Goal: Task Accomplishment & Management: Use online tool/utility

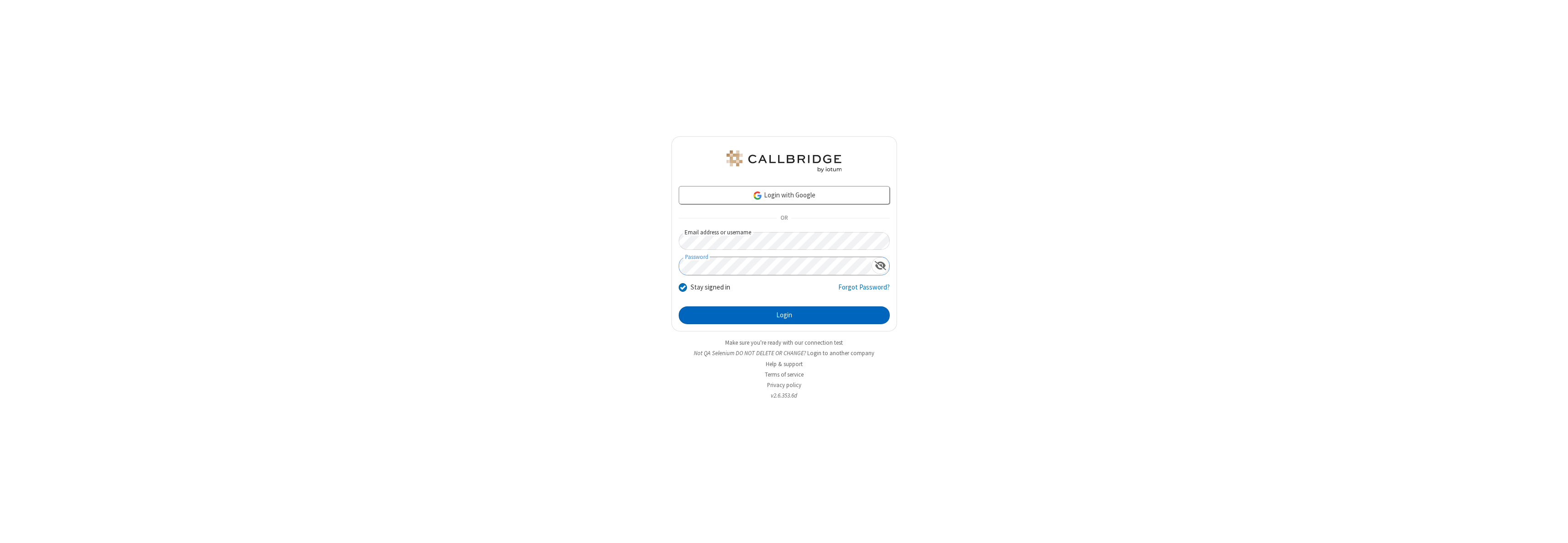
click at [784, 315] on button "Login" at bounding box center [784, 315] width 211 height 18
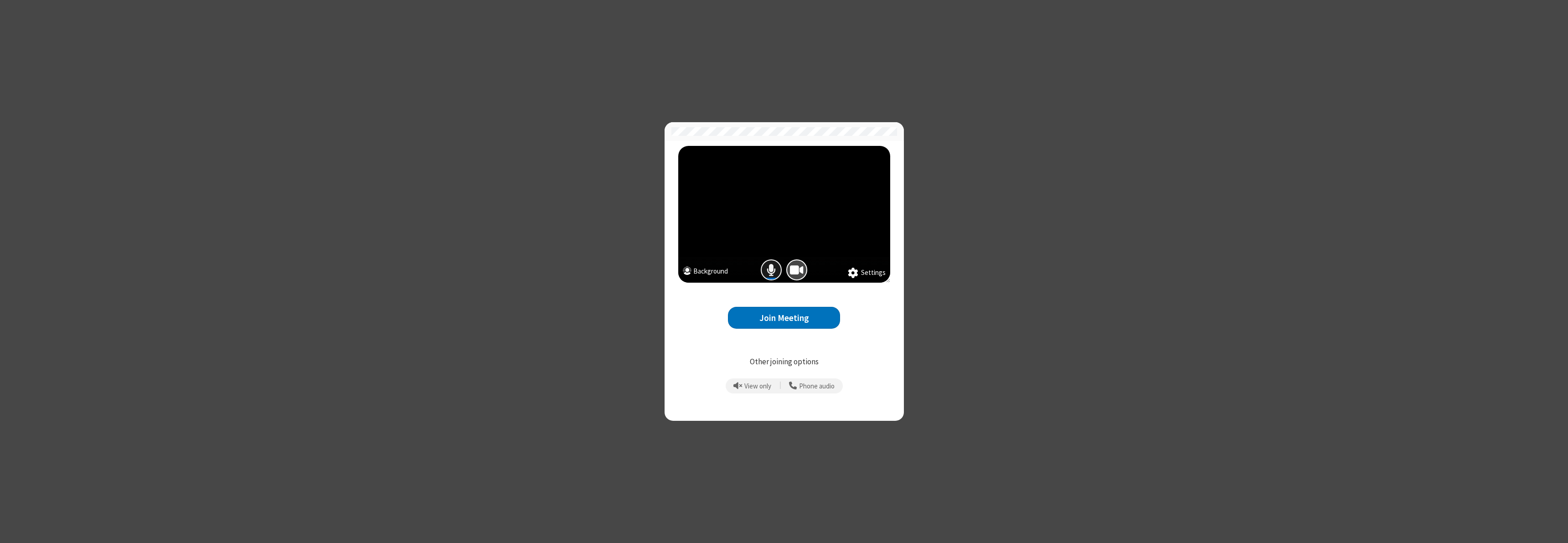
click at [771, 270] on span "Mic is on" at bounding box center [771, 270] width 9 height 13
click at [784, 318] on button "Join Meeting" at bounding box center [784, 318] width 112 height 22
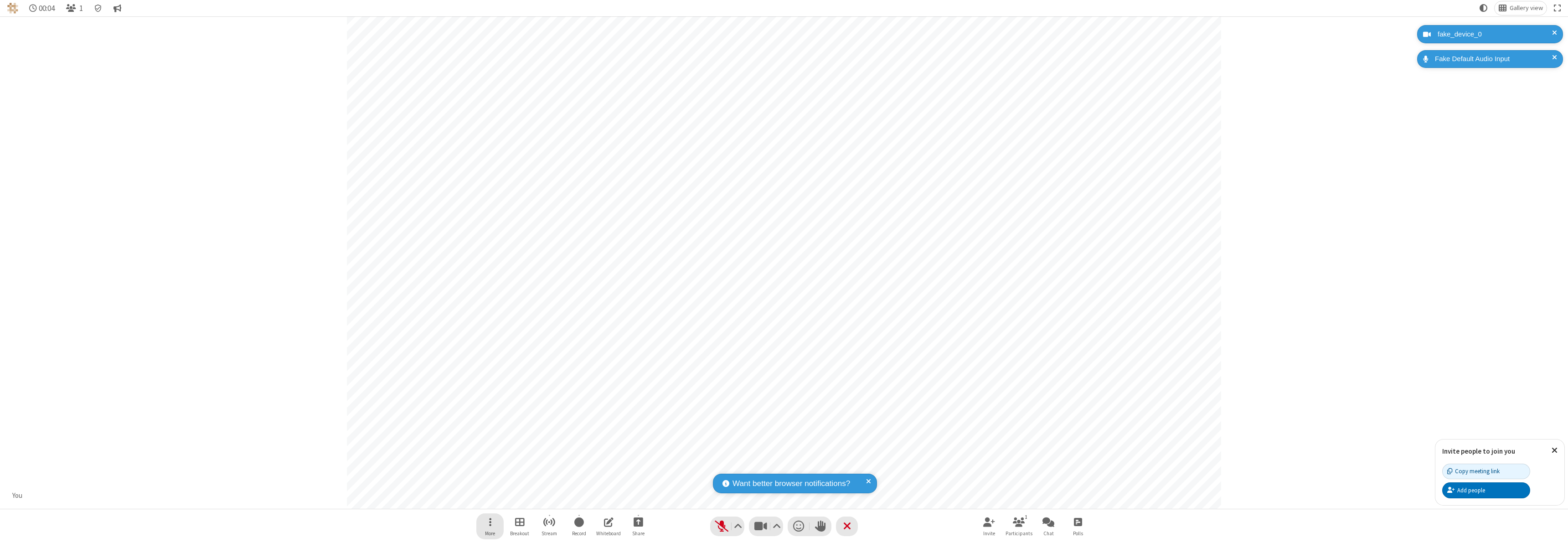
click at [487, 529] on button "More" at bounding box center [490, 526] width 27 height 26
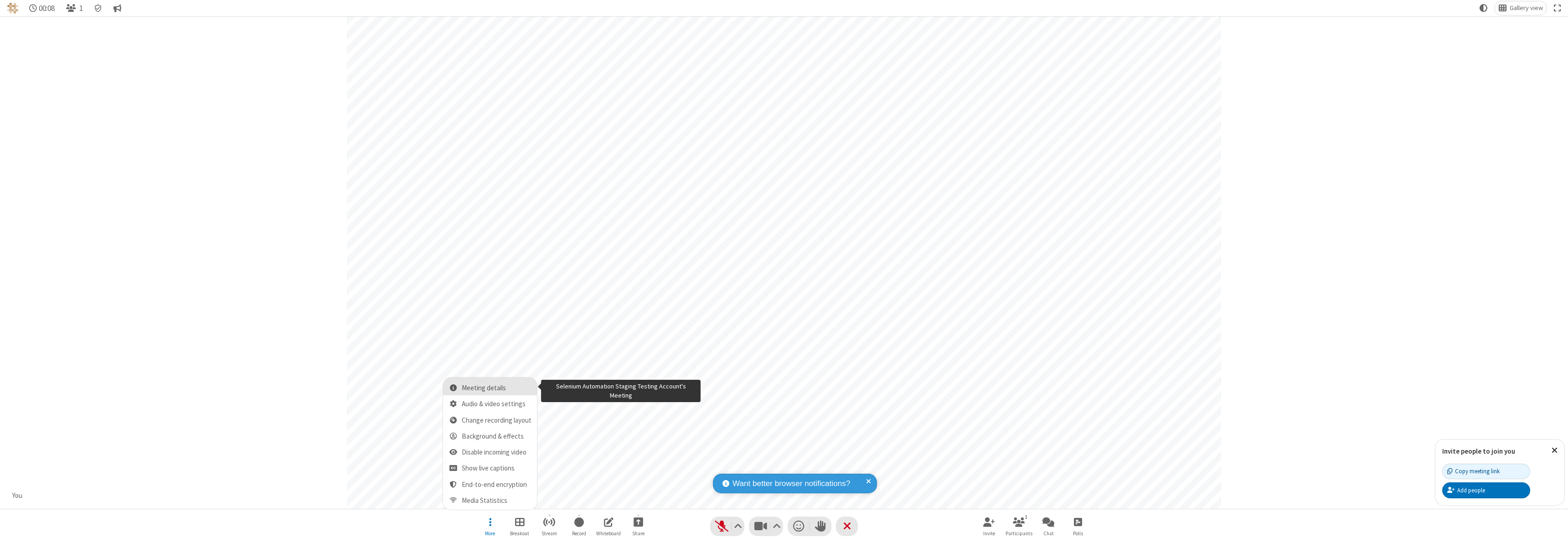
click at [495, 386] on span "Meeting details" at bounding box center [497, 389] width 70 height 8
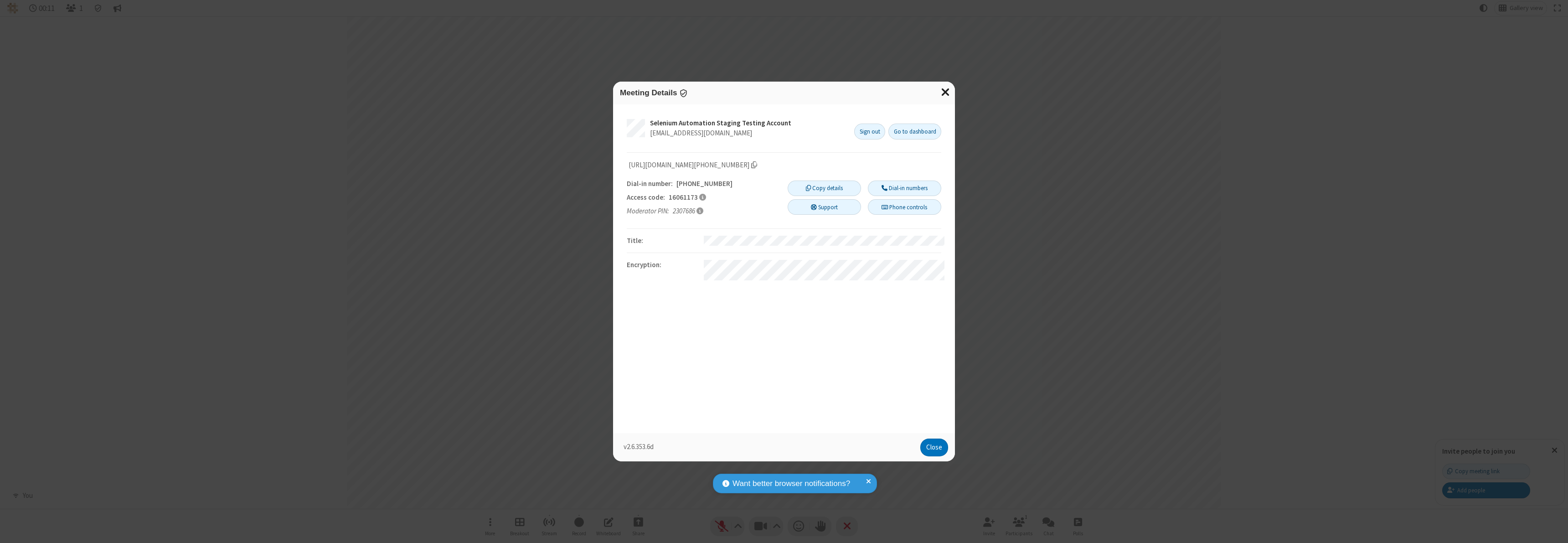
click at [950, 94] on button "Close modal" at bounding box center [945, 93] width 19 height 22
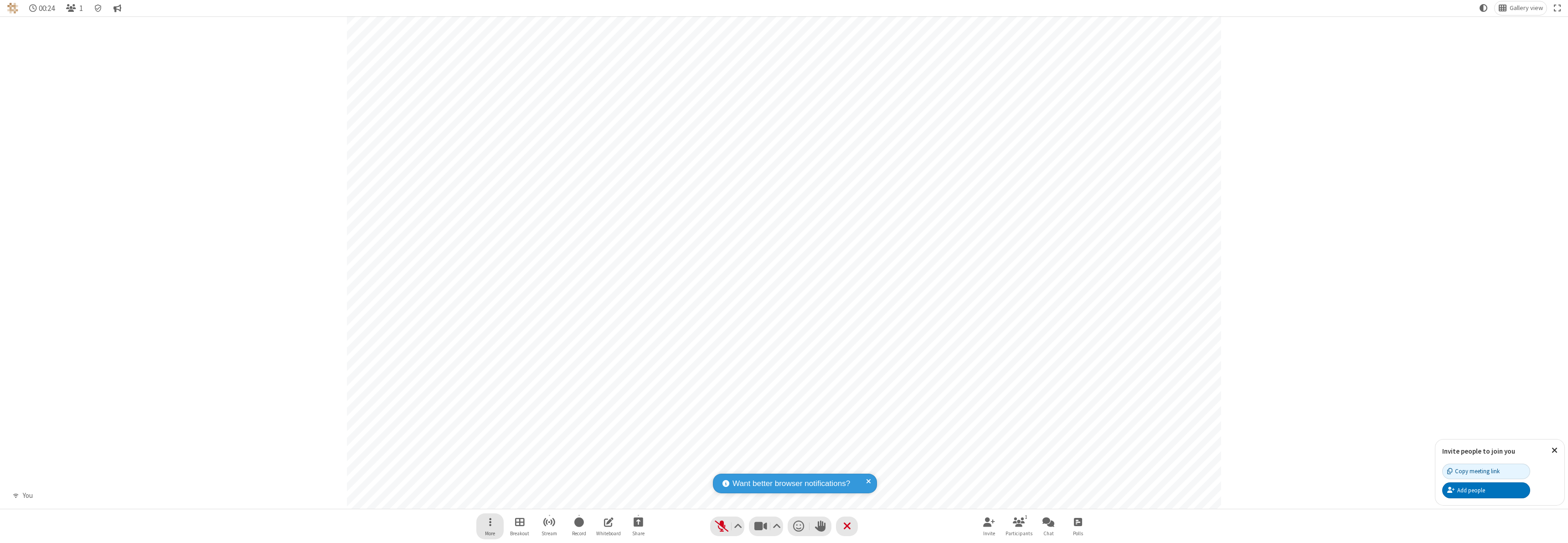
click at [491, 522] on span "Open menu" at bounding box center [490, 522] width 2 height 11
click at [521, 410] on button "Audio & video settings" at bounding box center [490, 404] width 94 height 16
